Goal: Task Accomplishment & Management: Complete application form

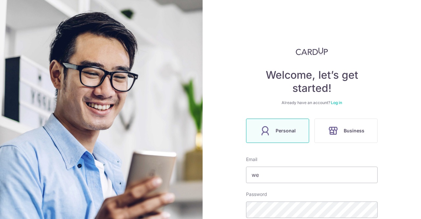
scroll to position [89, 0]
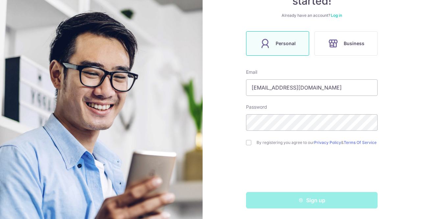
type input "[EMAIL_ADDRESS][DOMAIN_NAME]"
drag, startPoint x: 247, startPoint y: 140, endPoint x: 254, endPoint y: 149, distance: 10.8
click at [247, 140] on input "checkbox" at bounding box center [248, 142] width 5 height 5
checkbox input "true"
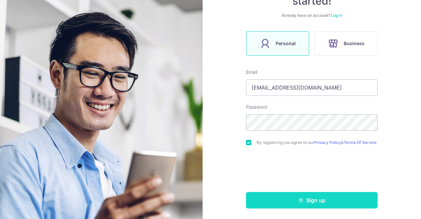
click at [300, 204] on button "Sign up" at bounding box center [312, 200] width 132 height 16
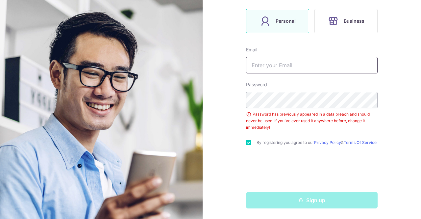
click at [268, 60] on input "text" at bounding box center [312, 65] width 132 height 16
type input "[EMAIL_ADDRESS][DOMAIN_NAME]"
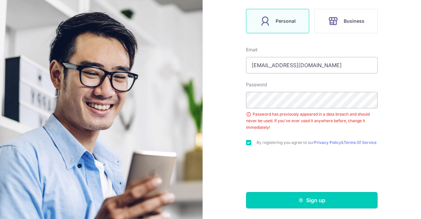
click at [288, 201] on button "Sign up" at bounding box center [312, 200] width 132 height 16
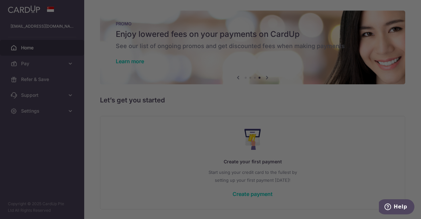
click at [333, 124] on div at bounding box center [212, 110] width 425 height 221
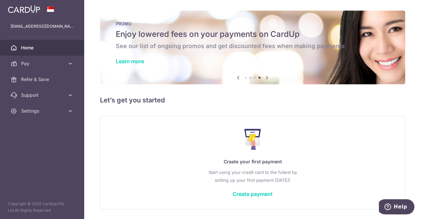
scroll to position [21, 0]
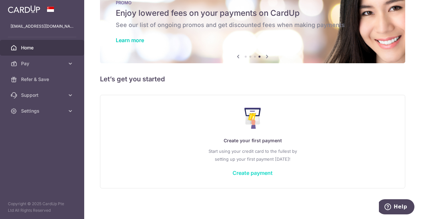
click at [263, 173] on link "Create payment" at bounding box center [253, 172] width 40 height 7
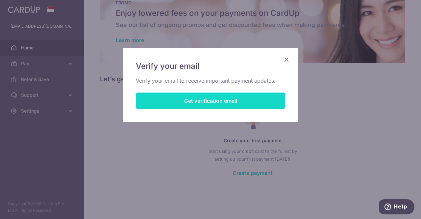
click at [238, 95] on button "Get verification email" at bounding box center [210, 100] width 149 height 16
